Goal: Task Accomplishment & Management: Manage account settings

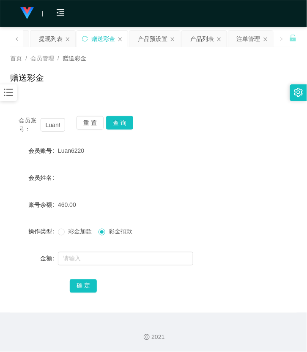
click at [14, 90] on div at bounding box center [8, 92] width 17 height 17
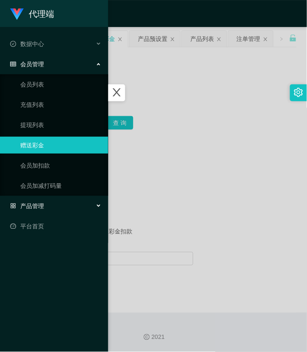
click at [47, 207] on div "产品管理" at bounding box center [54, 206] width 108 height 17
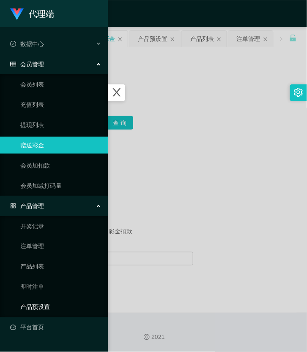
click at [47, 304] on link "产品预设置" at bounding box center [60, 307] width 81 height 17
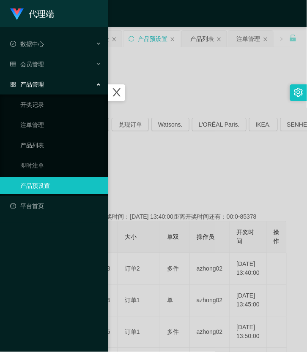
click at [149, 187] on div at bounding box center [153, 176] width 307 height 352
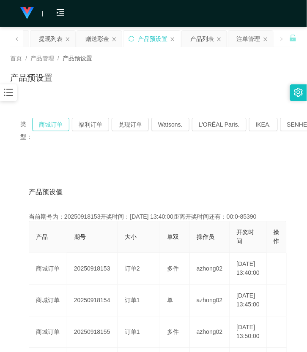
click at [59, 128] on button "商城订单" at bounding box center [50, 125] width 37 height 14
click at [11, 91] on icon "图标: bars" at bounding box center [8, 92] width 11 height 11
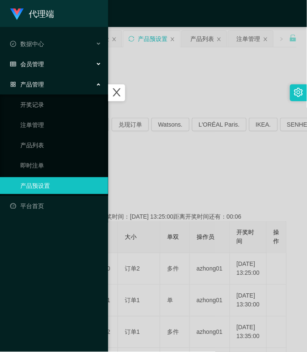
click at [40, 68] on div "会员管理" at bounding box center [54, 64] width 108 height 17
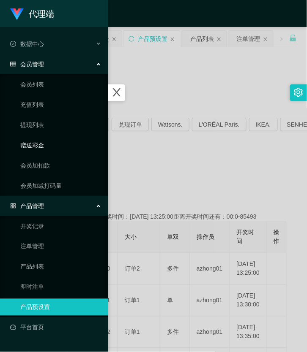
click at [38, 142] on link "赠送彩金" at bounding box center [60, 145] width 81 height 17
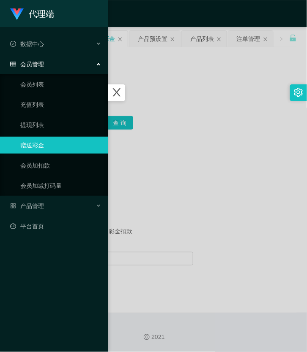
click at [163, 157] on div at bounding box center [153, 176] width 307 height 352
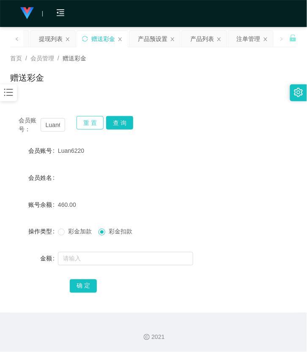
click at [81, 124] on button "重 置" at bounding box center [89, 123] width 27 height 14
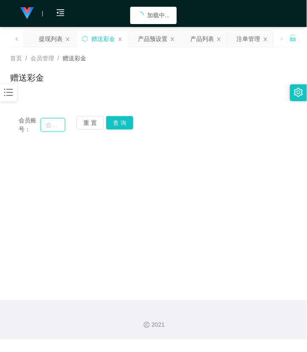
click at [58, 124] on input "text" at bounding box center [53, 125] width 24 height 14
paste input "P33588"
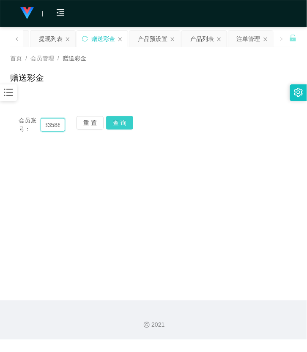
type input "P33588"
click at [110, 126] on button "查 询" at bounding box center [119, 123] width 27 height 14
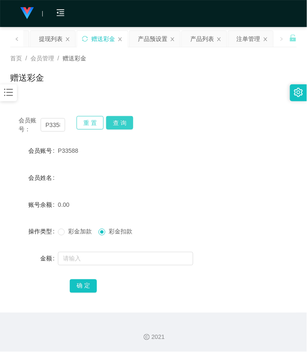
drag, startPoint x: 100, startPoint y: 120, endPoint x: 125, endPoint y: 127, distance: 26.3
click at [123, 129] on div "重 置 查 询" at bounding box center [99, 125] width 46 height 18
click at [125, 125] on button "查 询" at bounding box center [119, 123] width 27 height 14
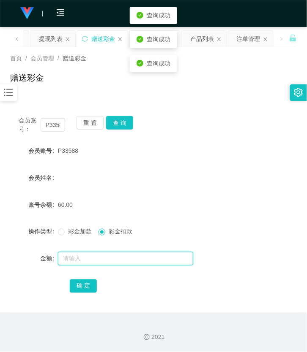
click at [83, 263] on input "text" at bounding box center [125, 259] width 135 height 14
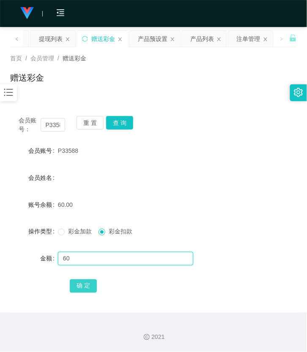
type input "60"
drag, startPoint x: 74, startPoint y: 288, endPoint x: 82, endPoint y: 304, distance: 18.1
click at [82, 303] on div "会员账号： P33588 重 置 查 询 会员账号 P33588 会员姓名 账号余额 60.00 操作类型 彩金加款 彩金扣款 金额 60 确 定" at bounding box center [153, 210] width 286 height 205
click at [89, 285] on button "确 定" at bounding box center [83, 287] width 27 height 14
